Goal: Task Accomplishment & Management: Use online tool/utility

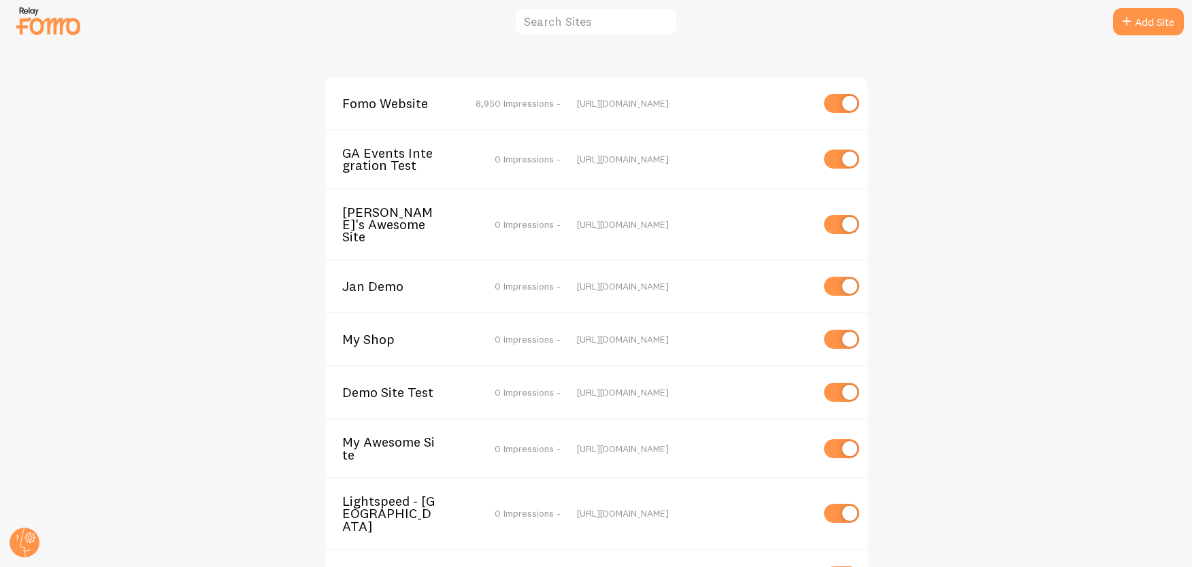
click at [359, 100] on span "Fomo Website" at bounding box center [397, 103] width 110 height 12
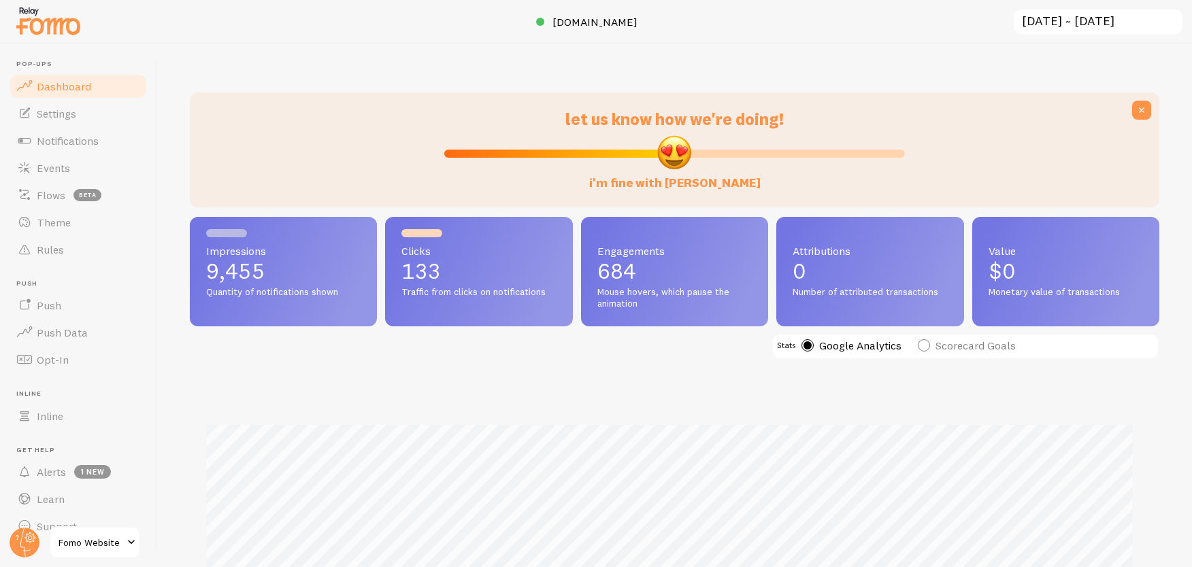
scroll to position [357, 959]
click at [41, 250] on span "Rules" at bounding box center [50, 250] width 27 height 14
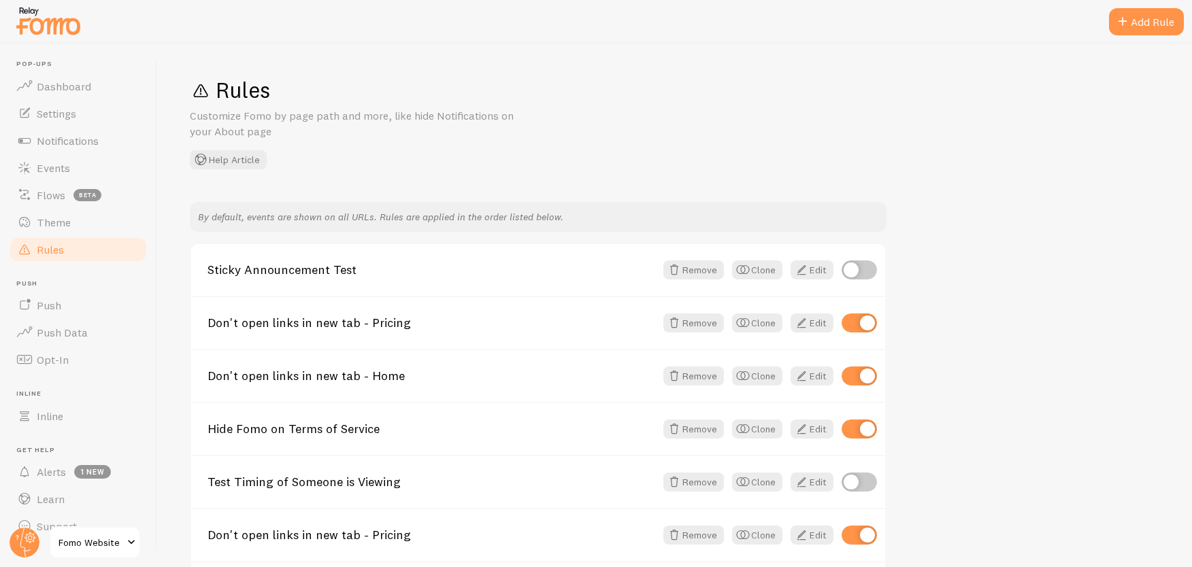
drag, startPoint x: 334, startPoint y: 430, endPoint x: 752, endPoint y: 1, distance: 599.0
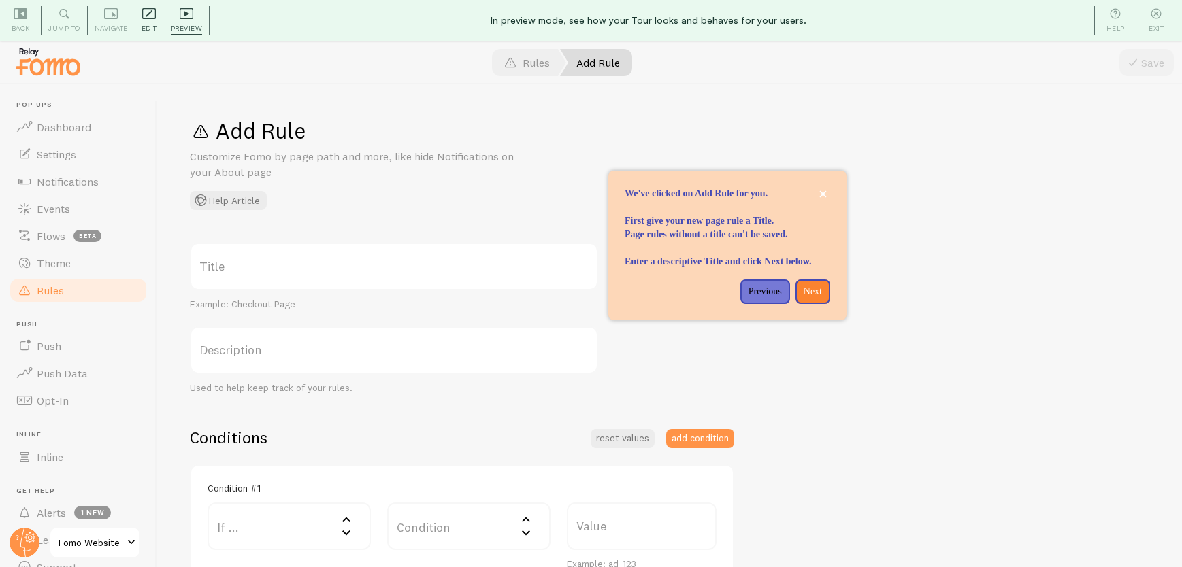
click at [157, 21] on div "Edit Editing is locked and can only be edited by Admins & Designers" at bounding box center [149, 20] width 29 height 29
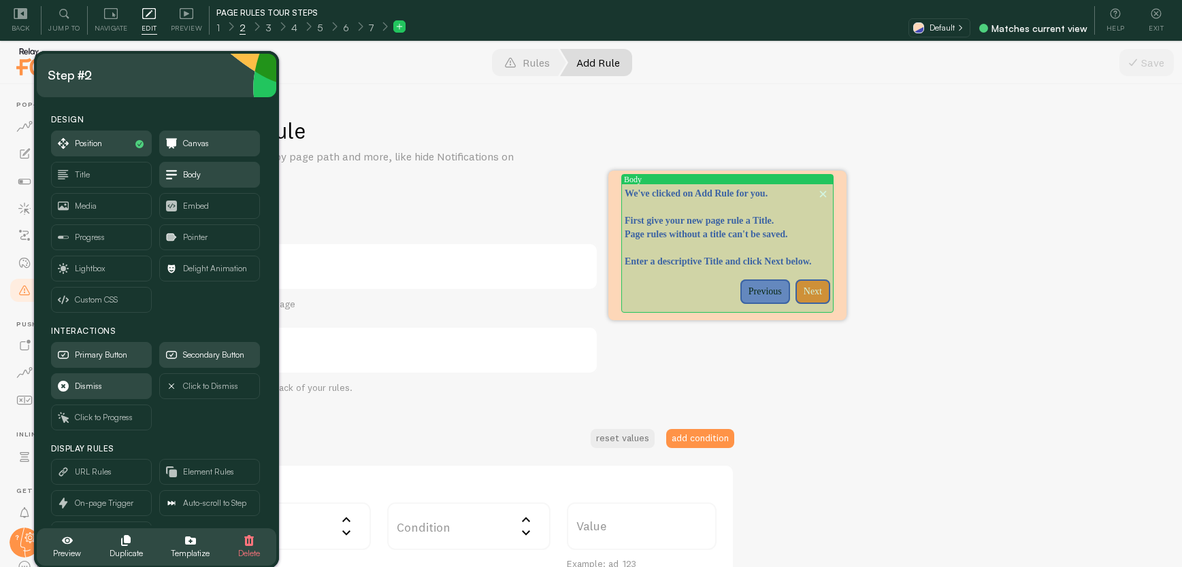
click at [771, 242] on p "Page rules without a title can't be saved." at bounding box center [727, 235] width 205 height 14
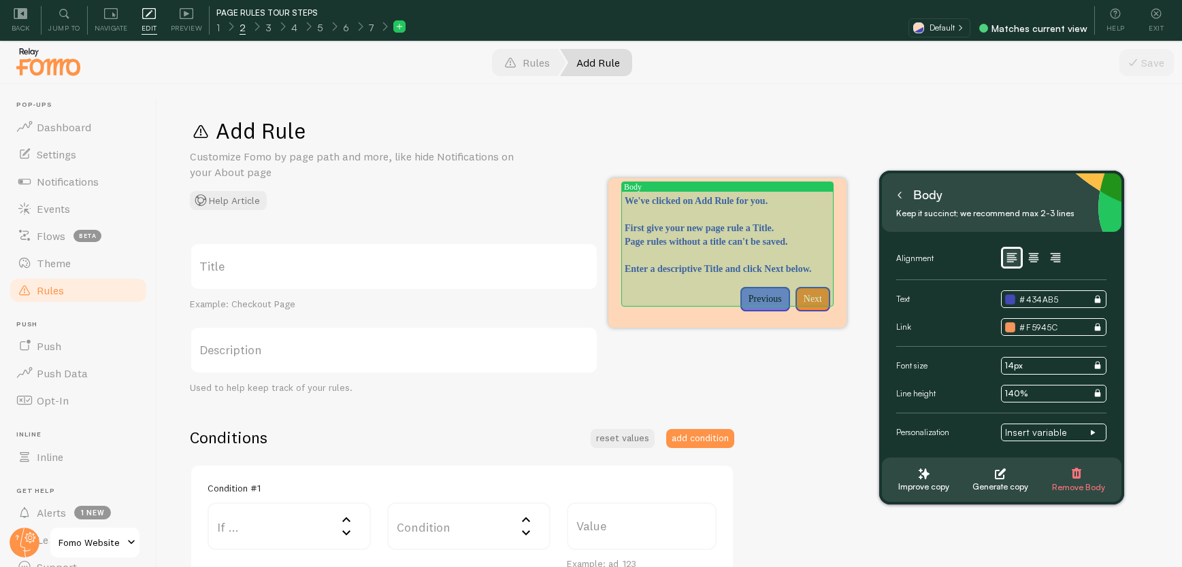
click at [781, 240] on p "Page rules without a title can't be saved." at bounding box center [727, 242] width 205 height 14
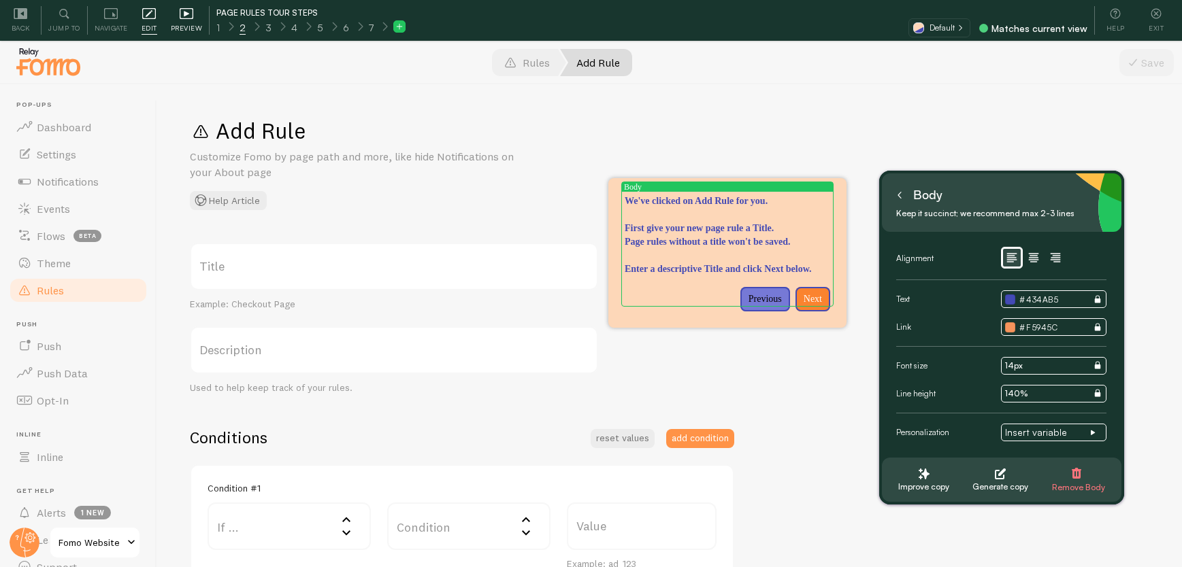
click at [180, 18] on icon at bounding box center [187, 14] width 14 height 14
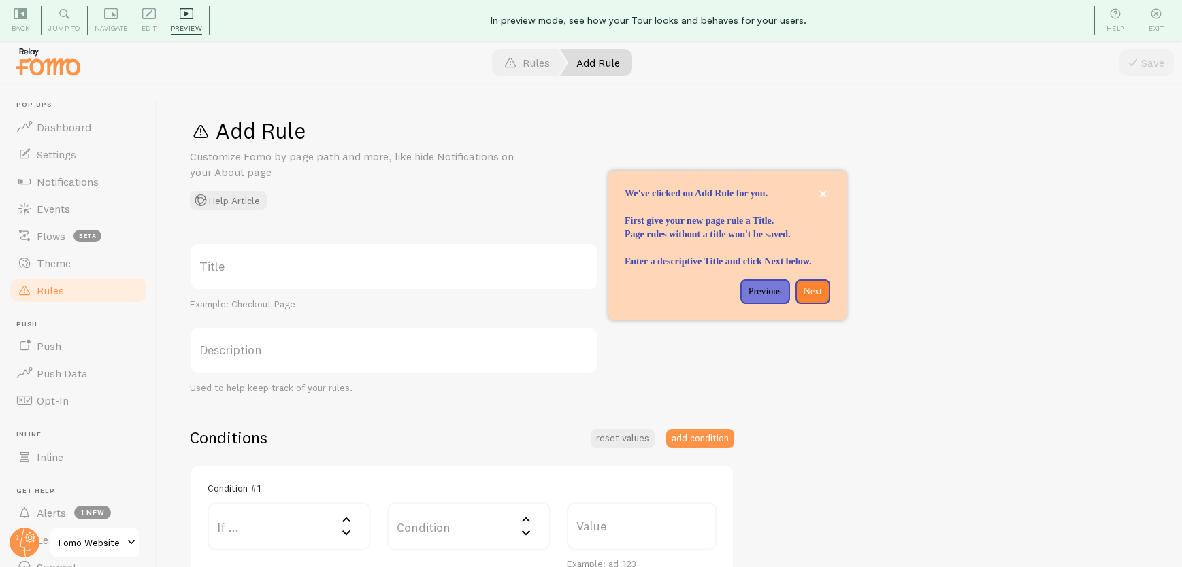
click at [263, 260] on label "Title" at bounding box center [394, 267] width 408 height 48
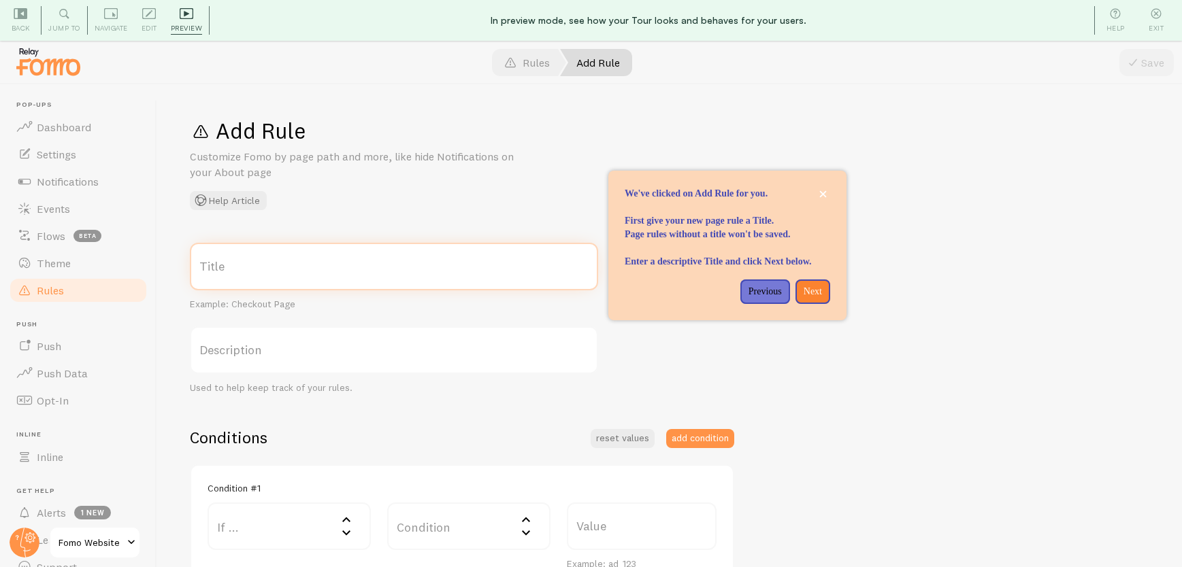
click at [263, 260] on input "Title" at bounding box center [394, 267] width 408 height 48
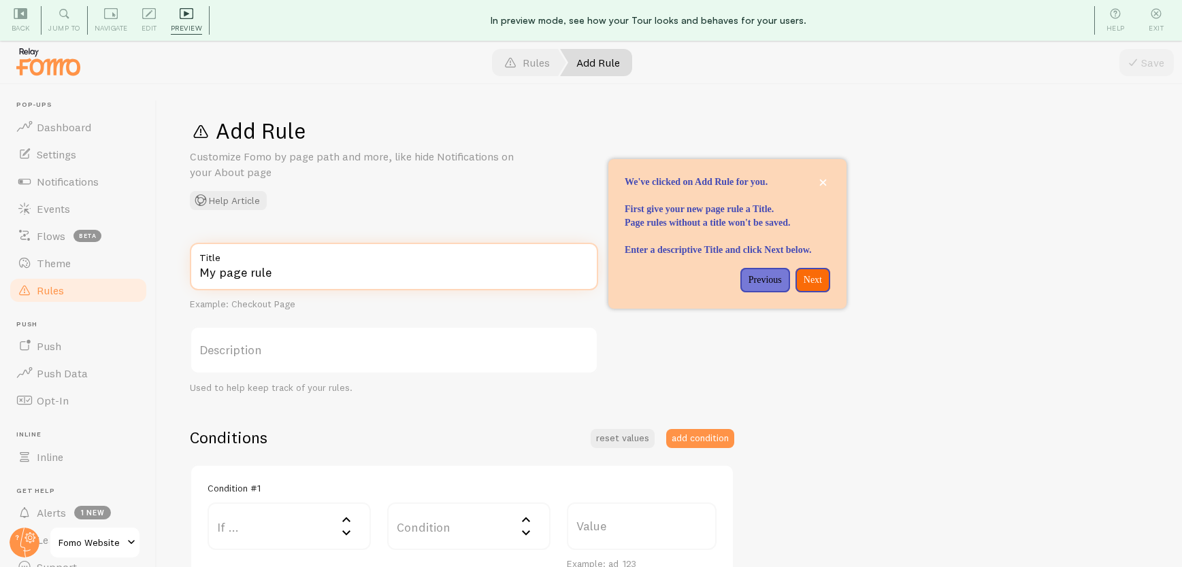
type input "My page rule"
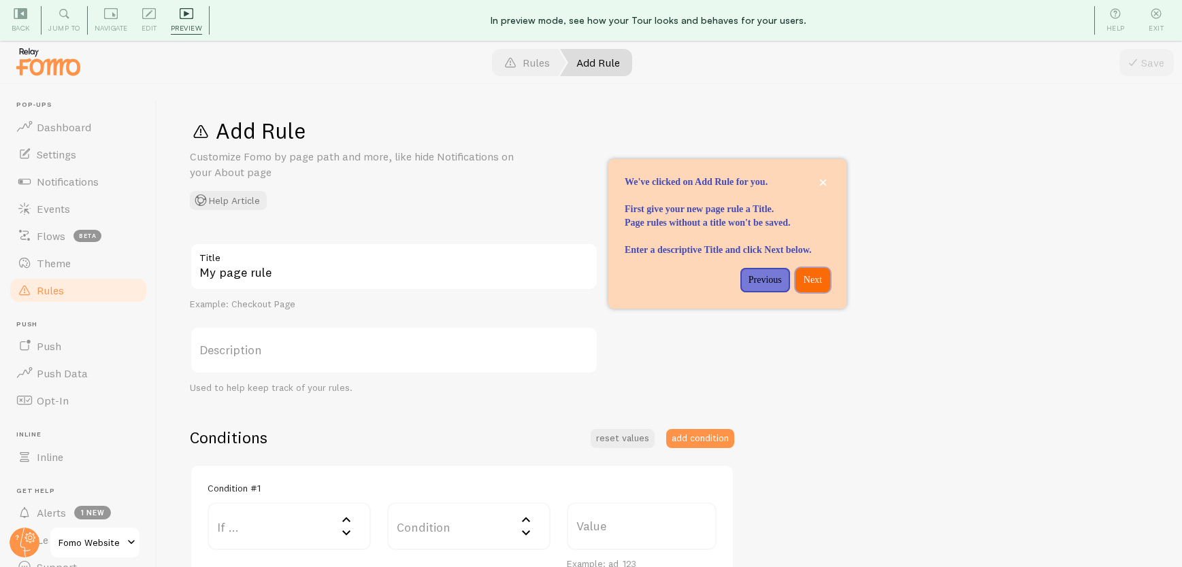
click at [807, 293] on button "Next" at bounding box center [812, 280] width 35 height 24
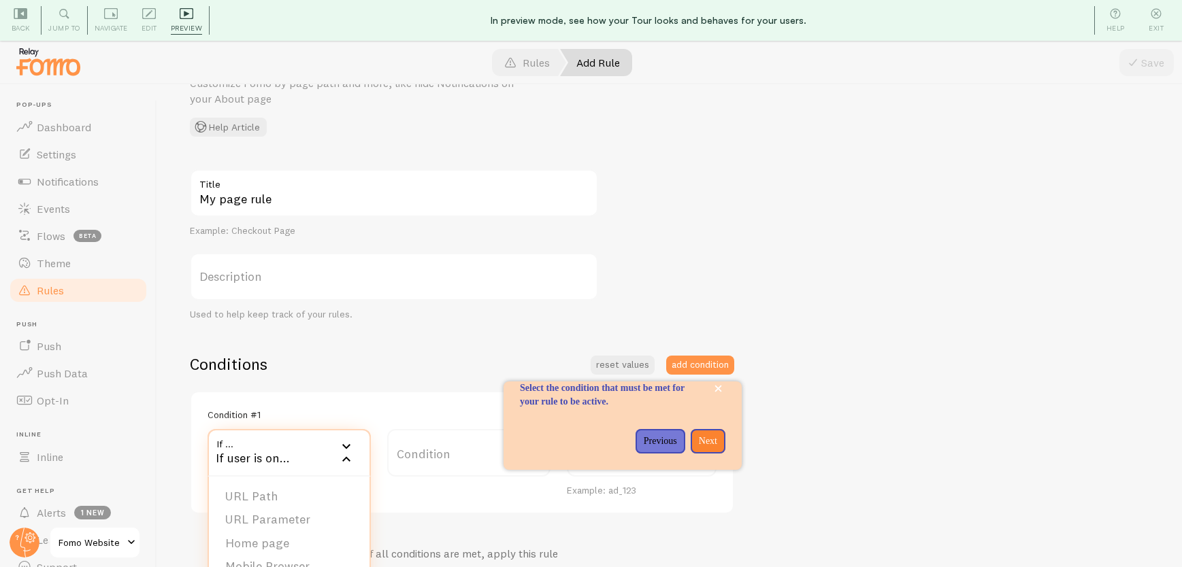
scroll to position [170, 0]
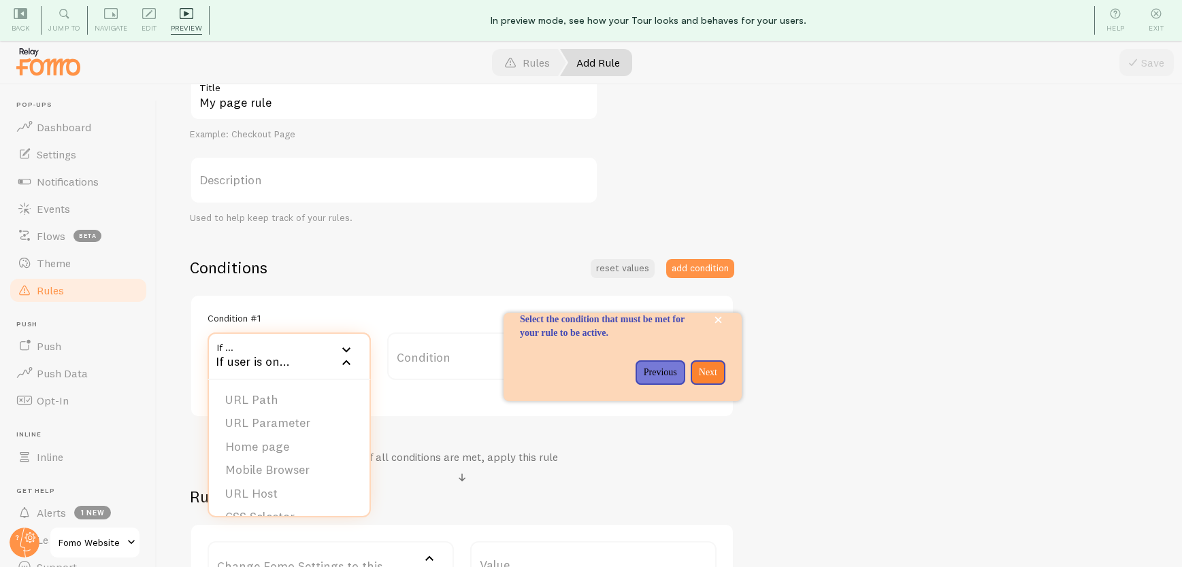
click at [647, 298] on div "Condition #1 If ... If user is on... URL Path URL Parameter Home page Mobile Br…" at bounding box center [462, 357] width 544 height 124
click at [156, 24] on span "Edit" at bounding box center [150, 28] width 16 height 13
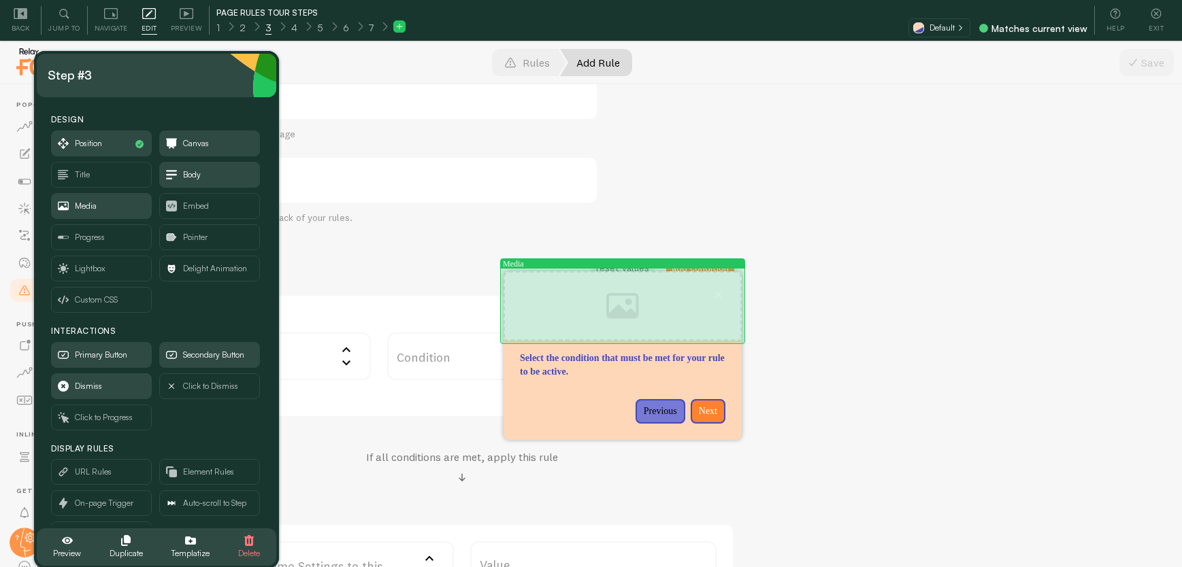
click at [616, 316] on div "Select the condition that must be met for your rule to be active." at bounding box center [622, 305] width 238 height 69
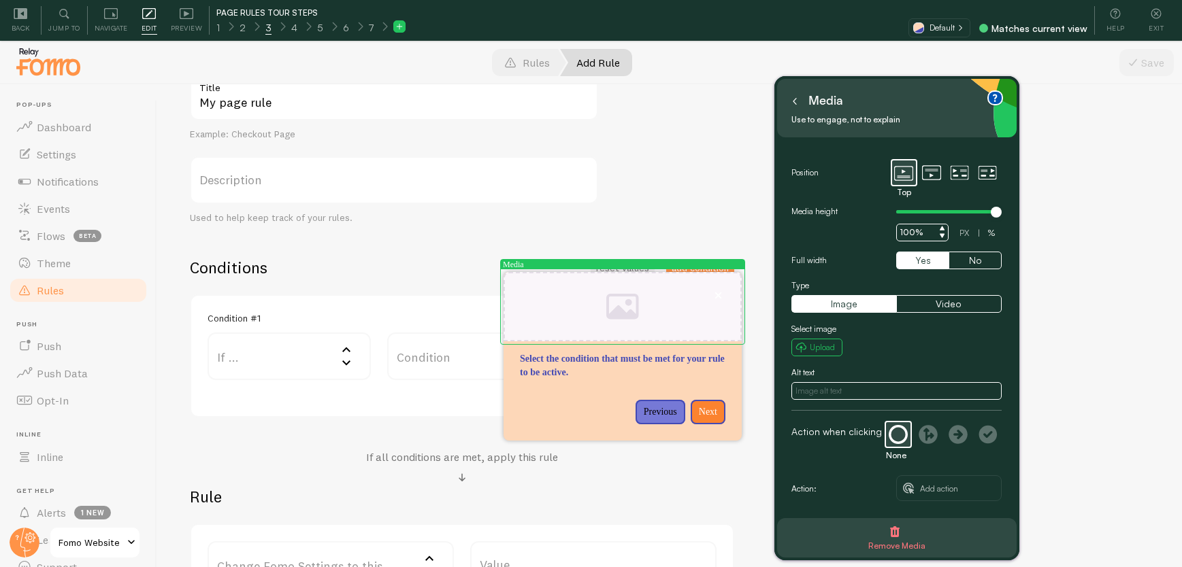
click at [835, 384] on input "text" at bounding box center [896, 391] width 210 height 18
click at [935, 310] on button "Video" at bounding box center [948, 304] width 105 height 18
click at [935, 303] on button "Video" at bounding box center [948, 304] width 105 height 18
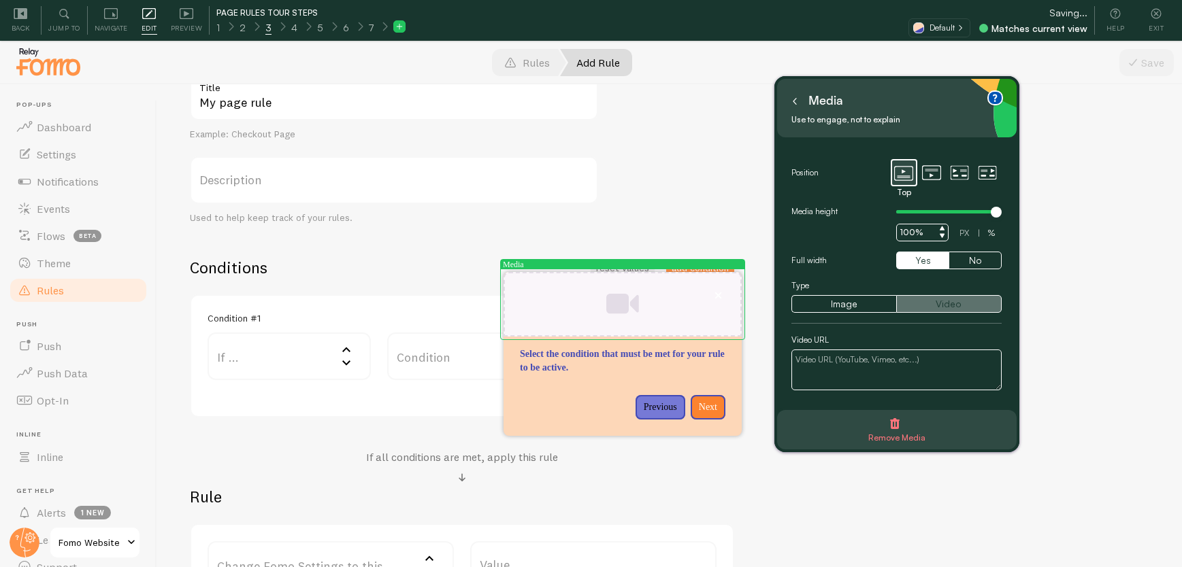
click at [945, 305] on button "Video" at bounding box center [948, 304] width 105 height 18
click at [860, 369] on textarea at bounding box center [896, 370] width 210 height 41
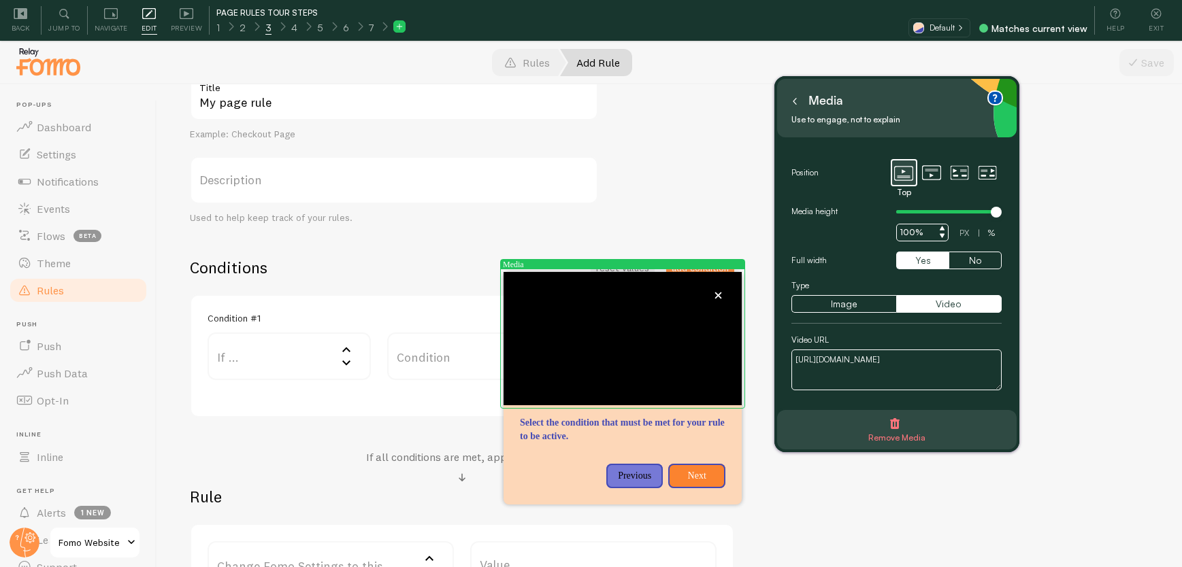
type textarea "https://youtu.be/oAbUTxUWQLk"
click at [795, 100] on icon at bounding box center [794, 101] width 7 height 7
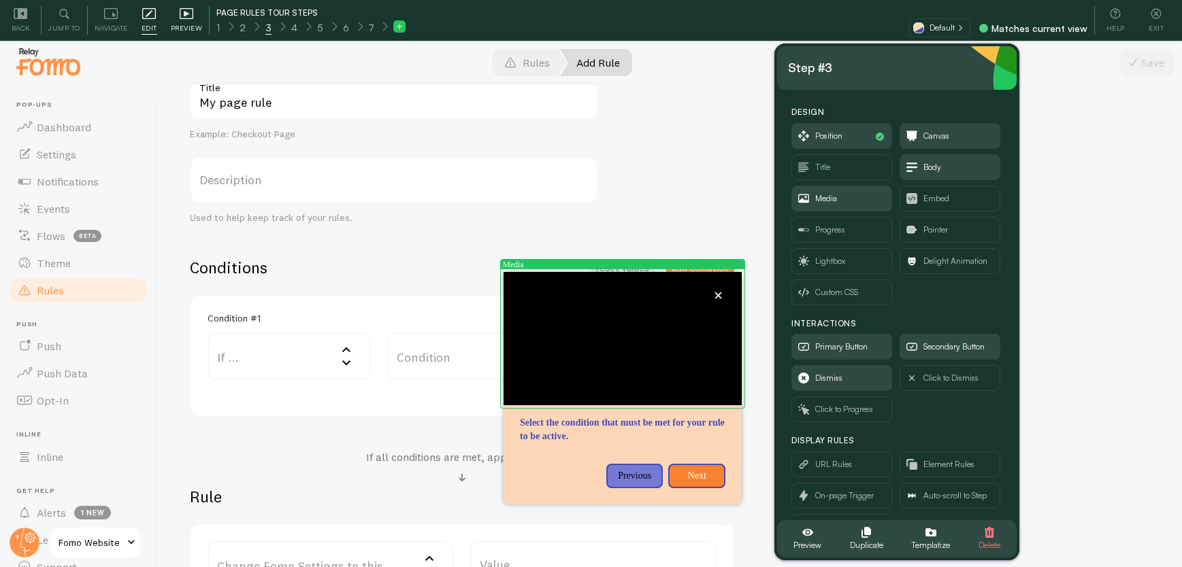
click at [185, 18] on icon at bounding box center [187, 13] width 14 height 11
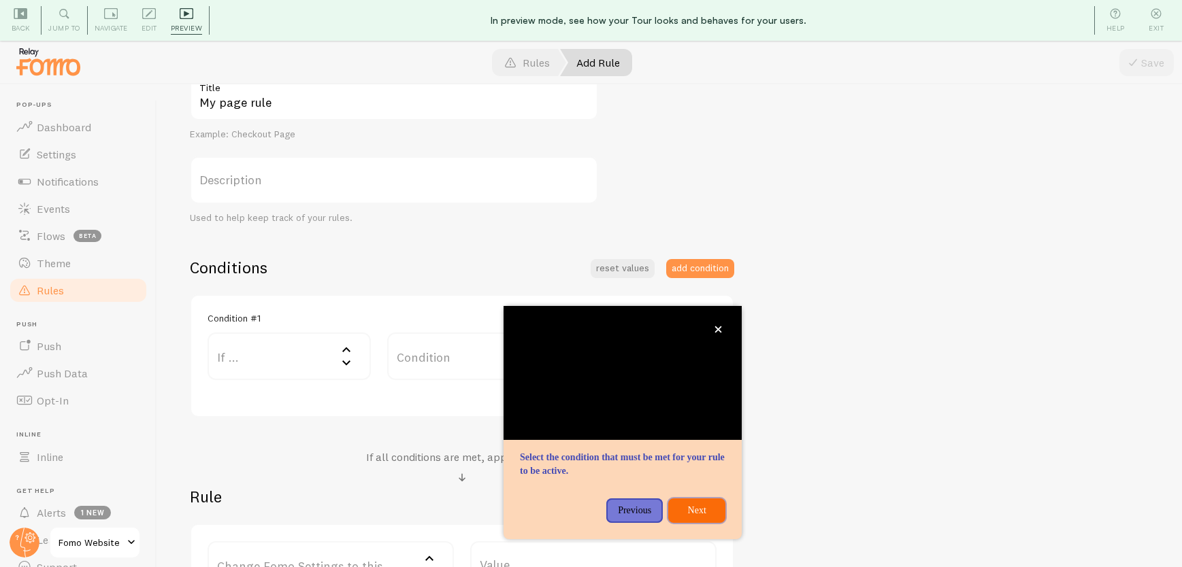
click at [701, 504] on p "Next" at bounding box center [696, 511] width 41 height 14
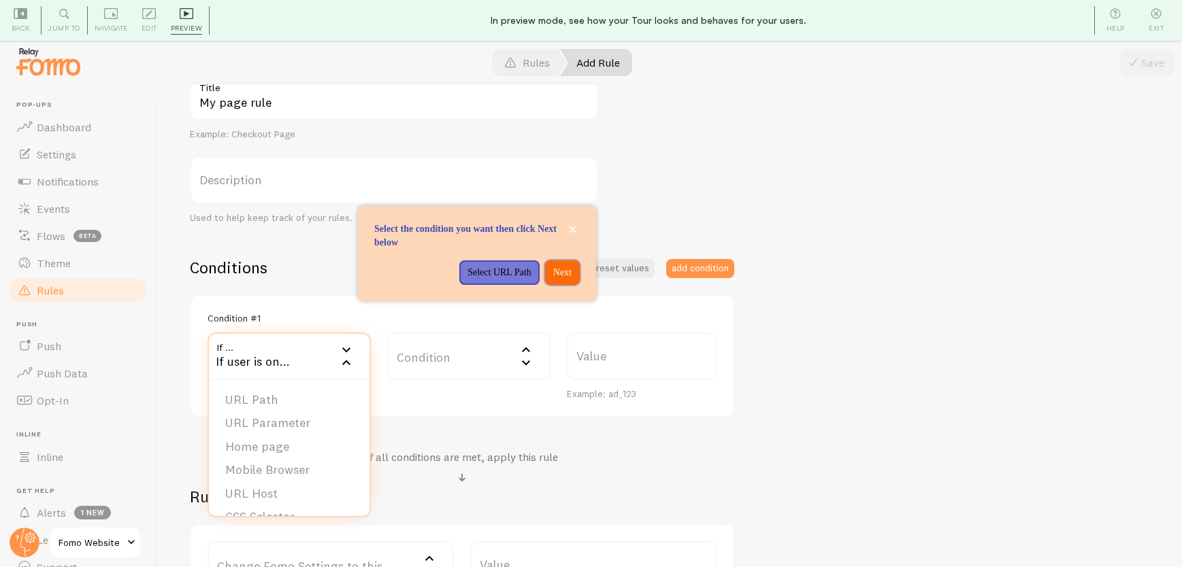
click at [553, 266] on p "Next" at bounding box center [562, 273] width 18 height 14
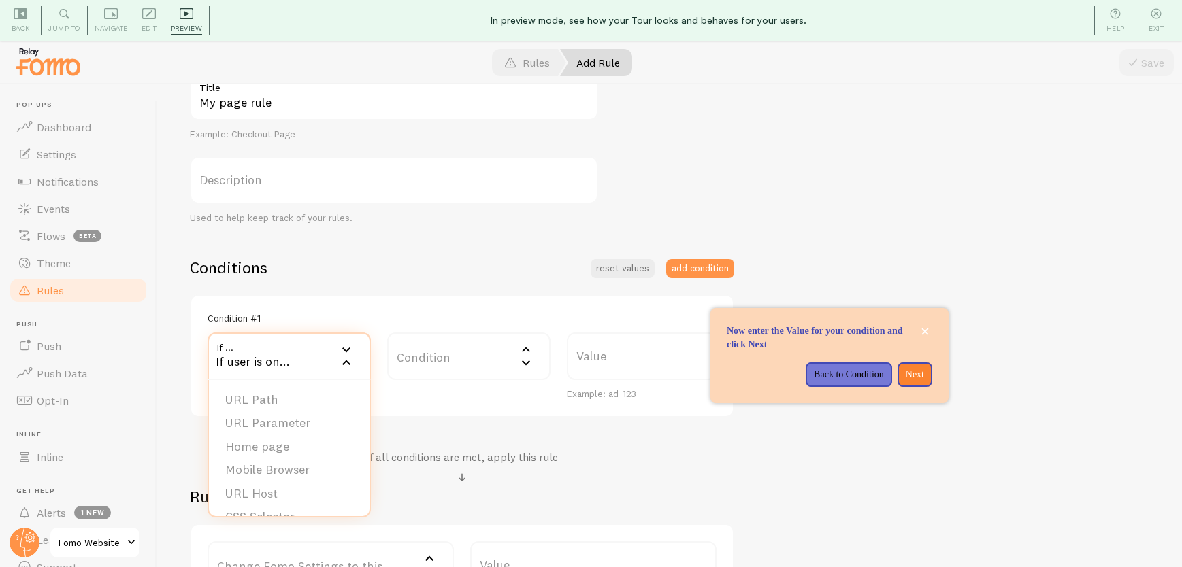
click at [594, 356] on label "Value" at bounding box center [642, 357] width 150 height 48
click at [594, 356] on input "Value" at bounding box center [642, 357] width 150 height 48
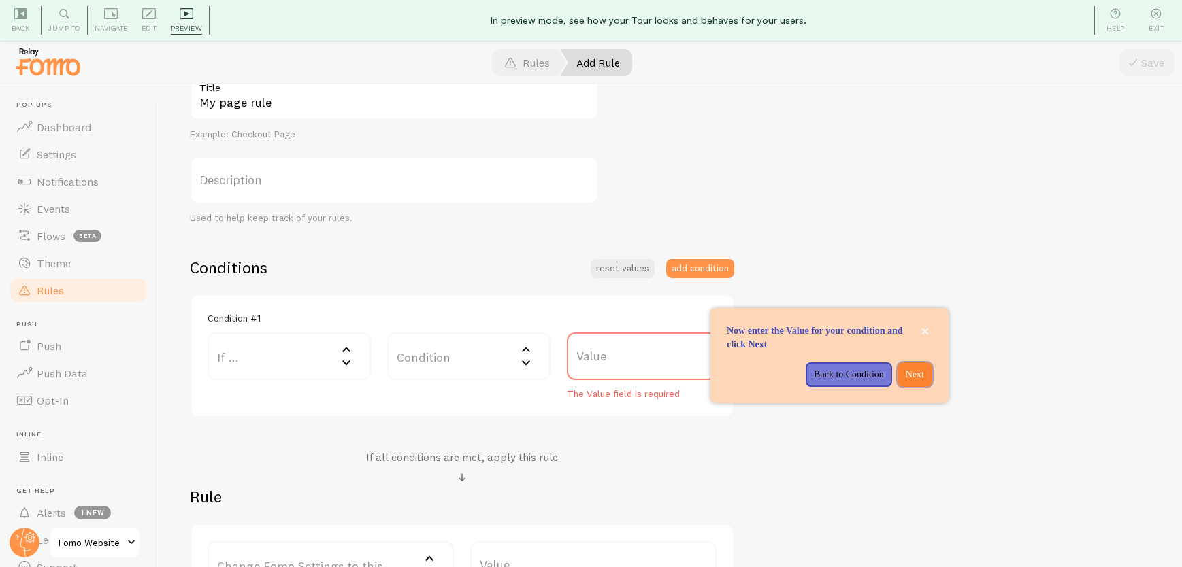
click at [917, 373] on p "Next" at bounding box center [915, 375] width 18 height 14
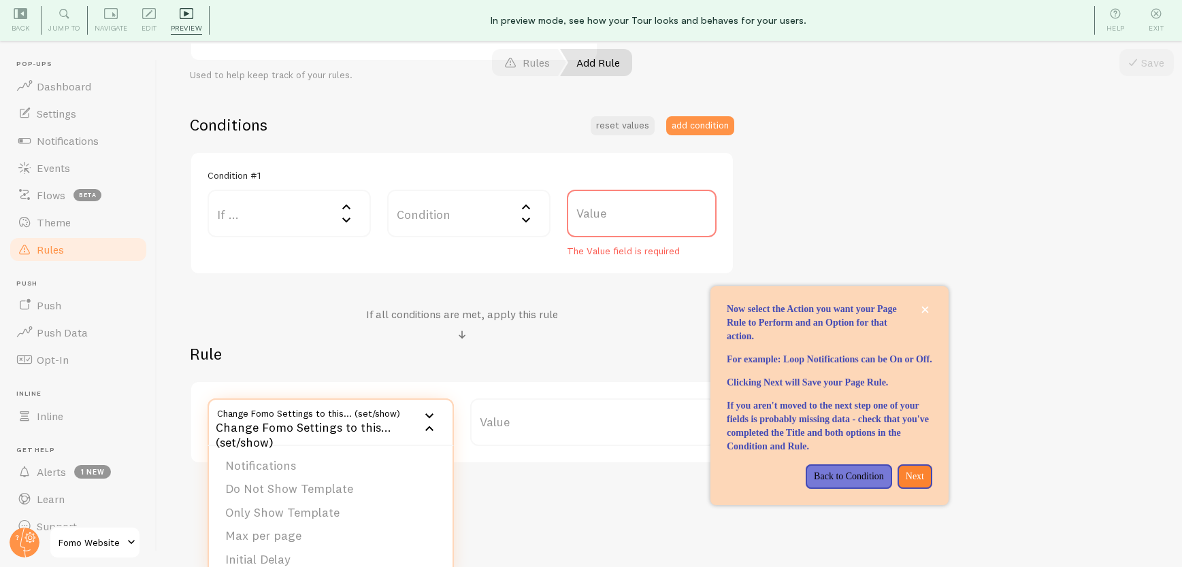
scroll to position [288, 0]
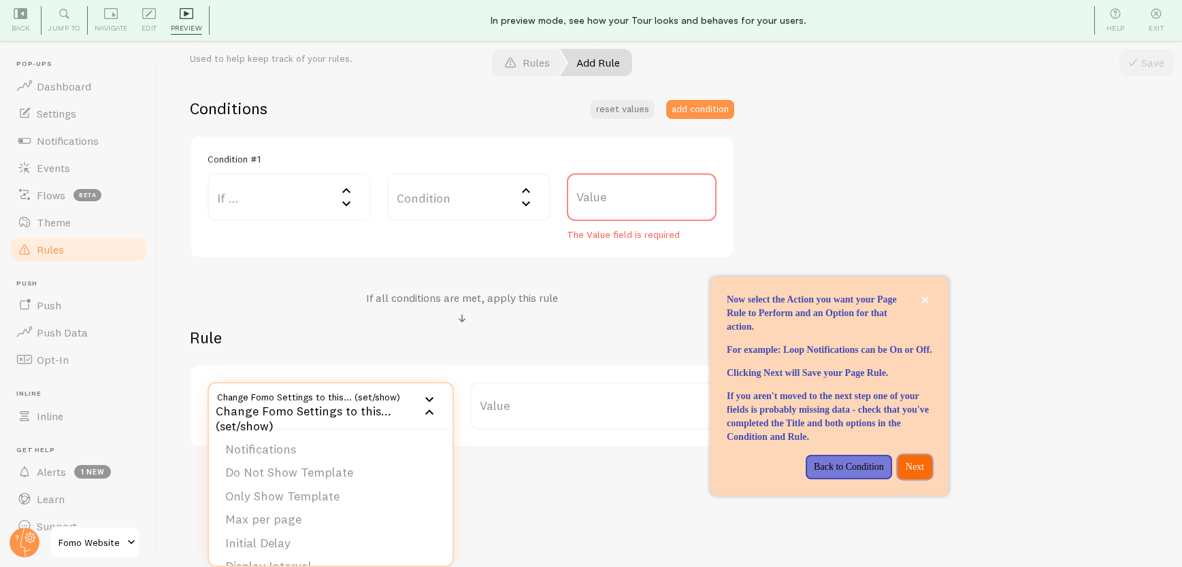
click at [908, 474] on p "Next" at bounding box center [915, 468] width 18 height 14
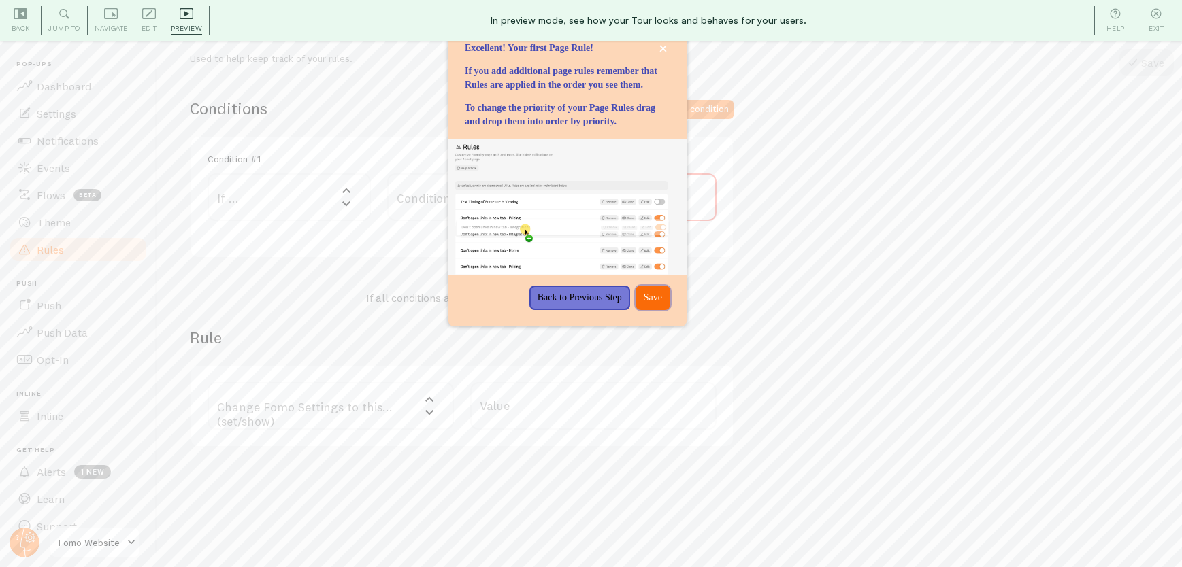
click at [646, 305] on p "Save" at bounding box center [653, 298] width 18 height 14
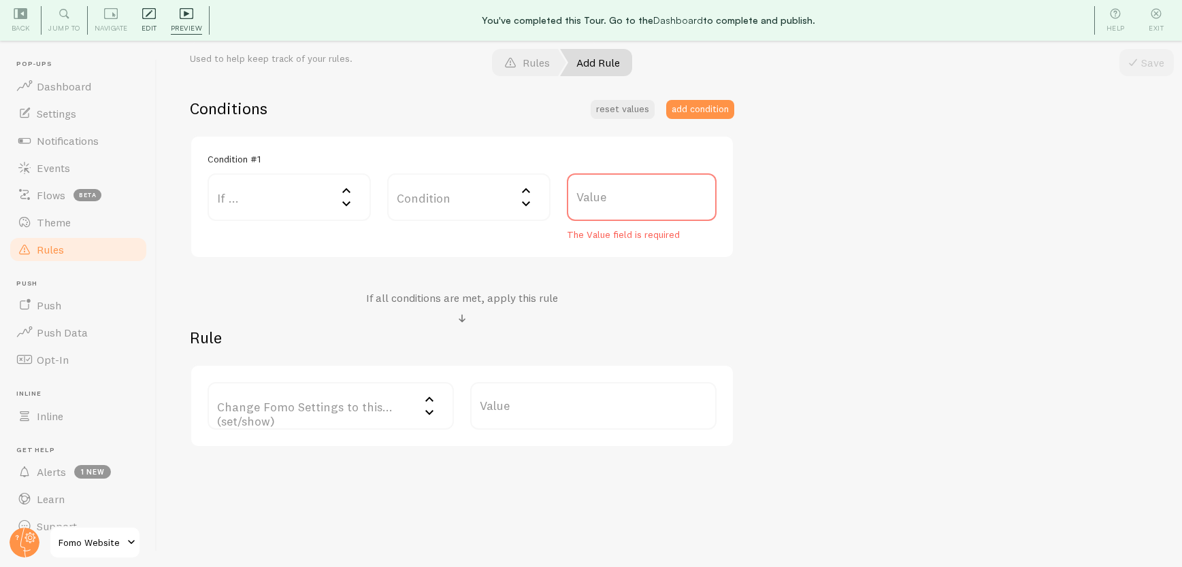
click at [148, 14] on icon at bounding box center [149, 13] width 7 height 7
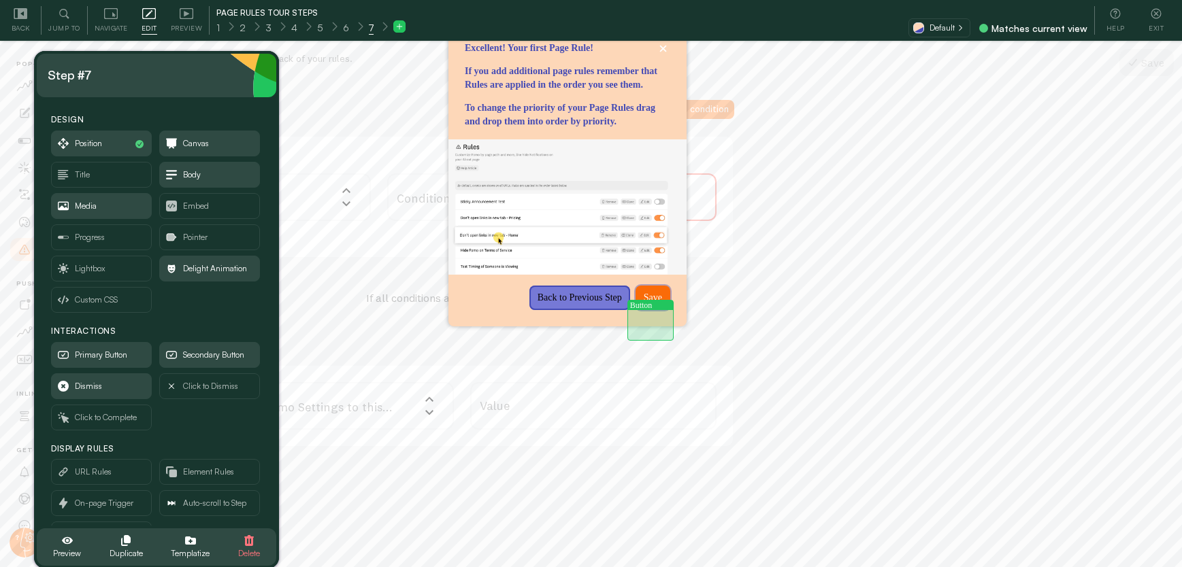
click at [648, 305] on p "Save" at bounding box center [653, 298] width 18 height 14
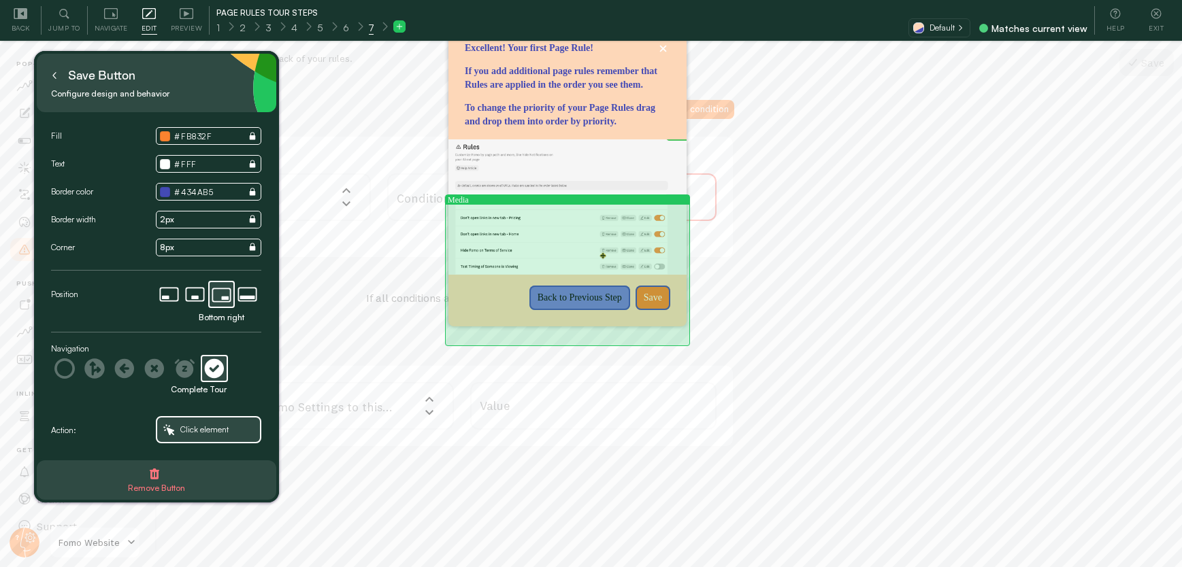
scroll to position [0, 0]
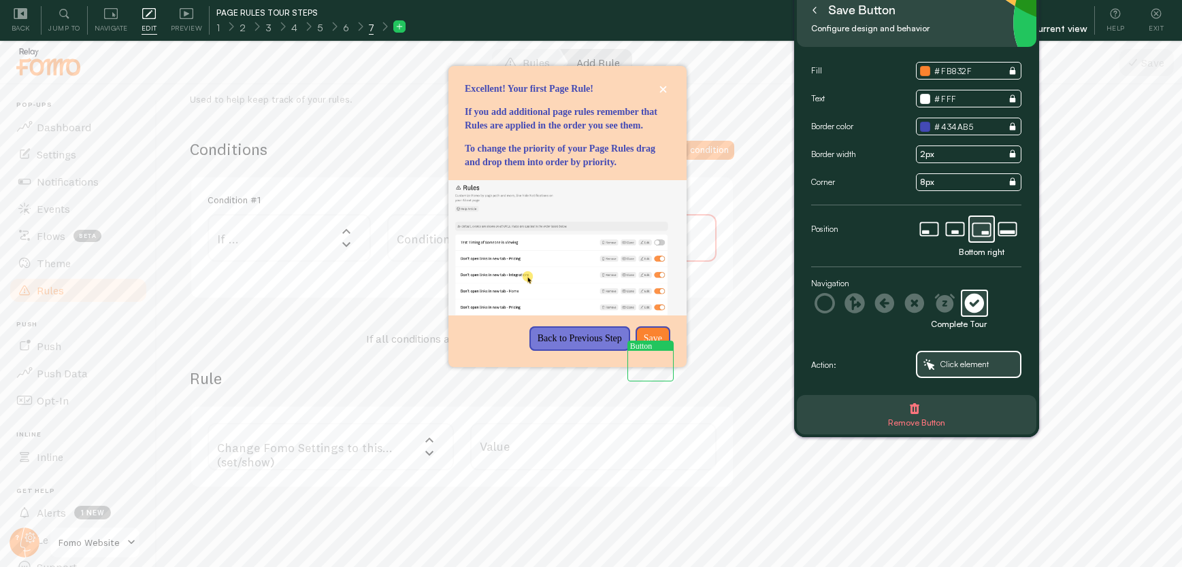
drag, startPoint x: 194, startPoint y: 74, endPoint x: 960, endPoint y: 13, distance: 768.5
click at [956, 9] on div "Save button" at bounding box center [917, 10] width 218 height 22
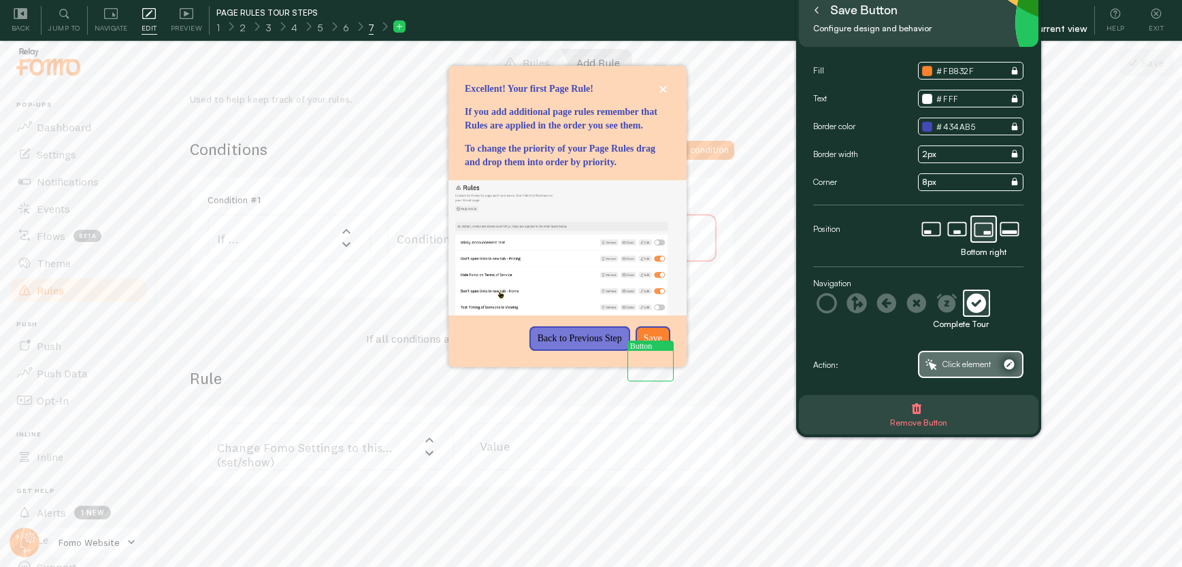
click at [950, 364] on span "Click element" at bounding box center [966, 364] width 48 height 15
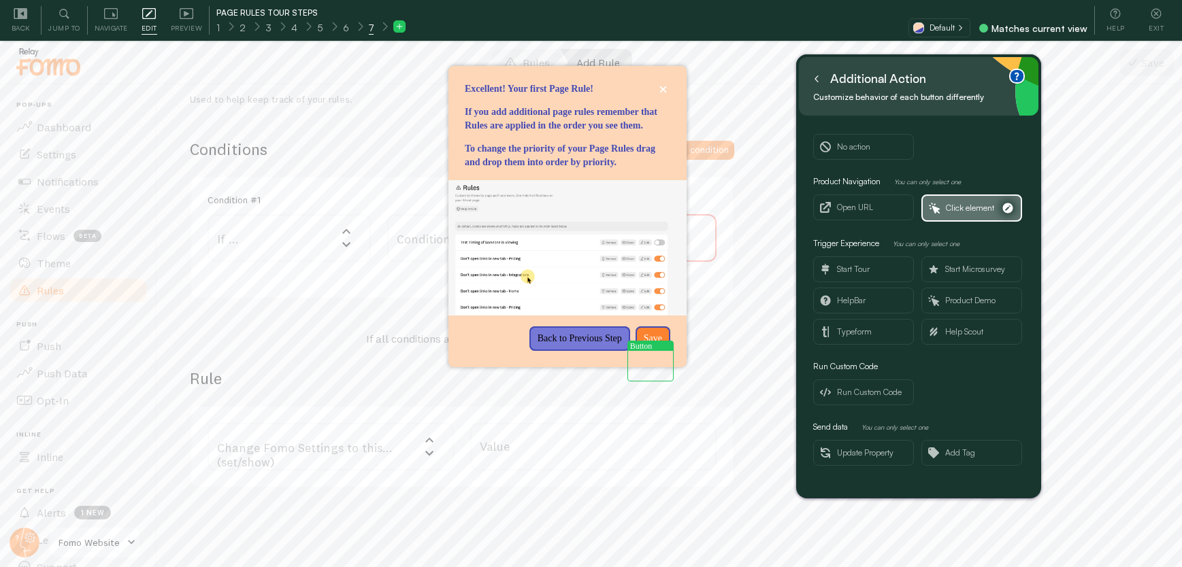
click at [964, 201] on span "Click element" at bounding box center [970, 208] width 48 height 15
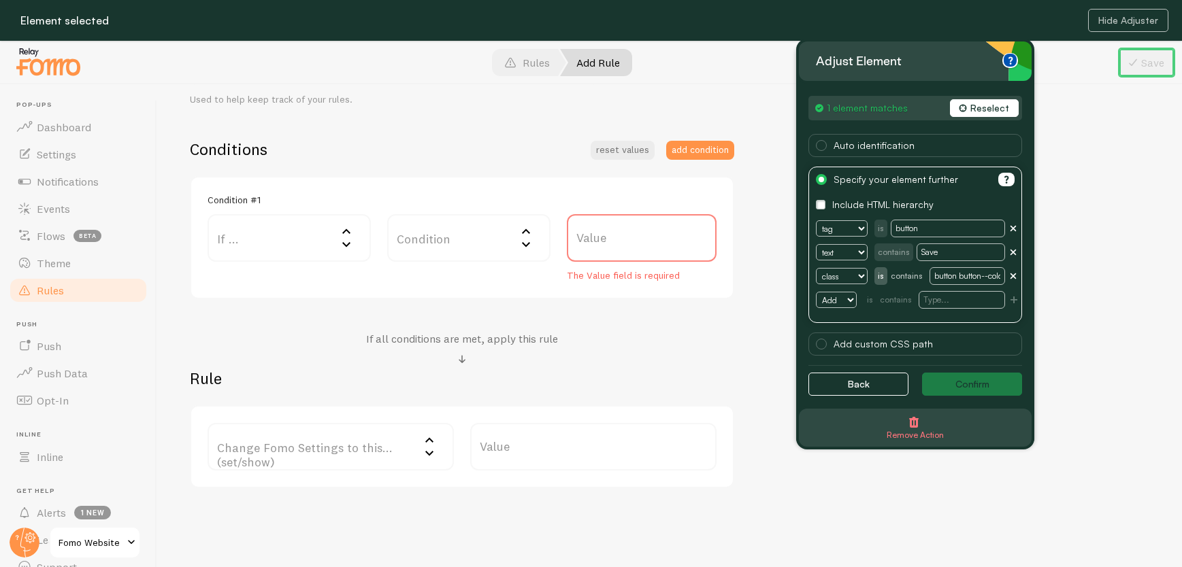
click at [979, 109] on button "Reselect" at bounding box center [984, 108] width 69 height 18
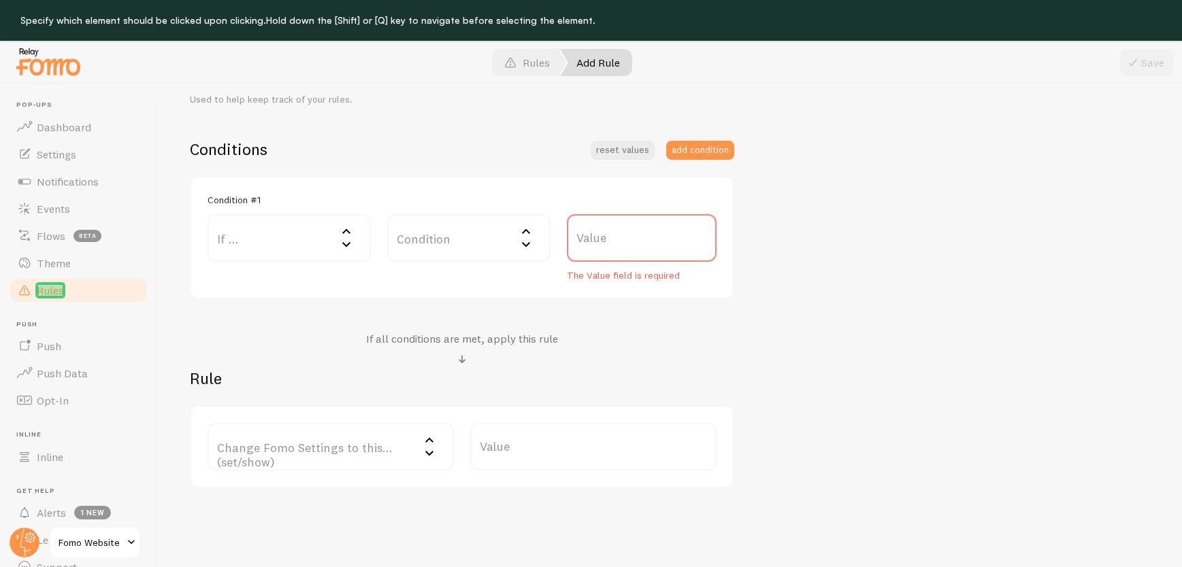
click at [50, 293] on span "Rules" at bounding box center [50, 291] width 27 height 14
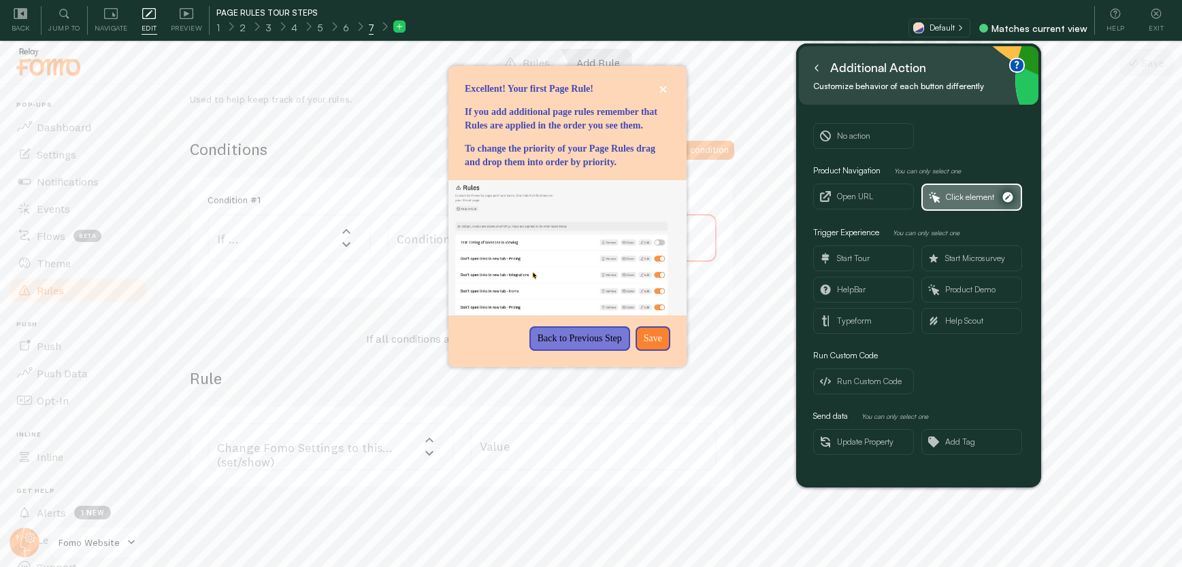
click at [948, 194] on span "Click element" at bounding box center [970, 197] width 48 height 15
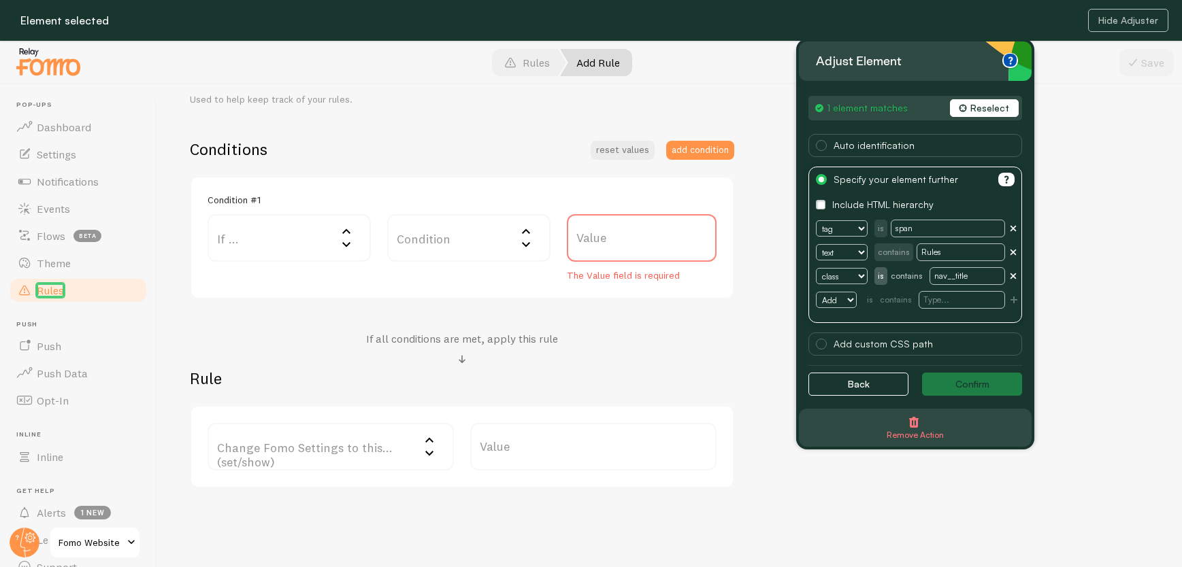
click at [971, 382] on div "Back Confirm" at bounding box center [915, 384] width 214 height 23
click at [954, 383] on div "Back Confirm" at bounding box center [915, 384] width 214 height 23
click at [845, 386] on button "Back" at bounding box center [858, 384] width 100 height 23
